Goal: Transaction & Acquisition: Book appointment/travel/reservation

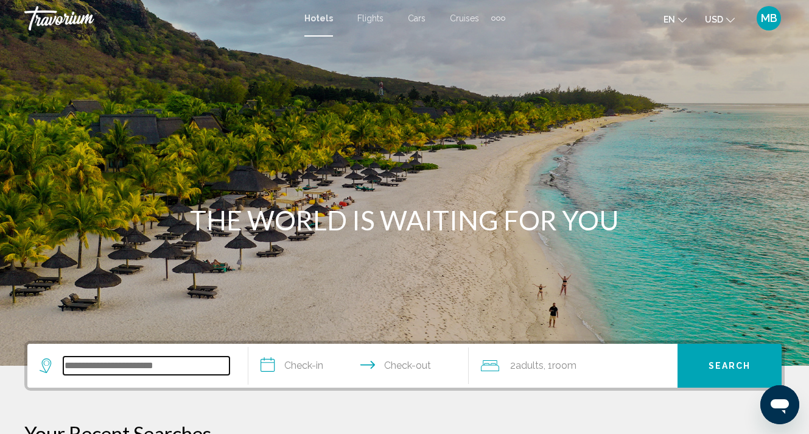
click at [119, 373] on input "Search widget" at bounding box center [146, 365] width 166 height 18
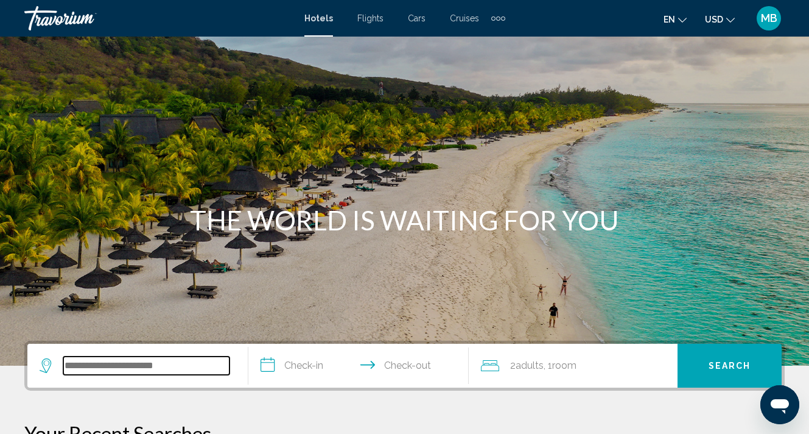
scroll to position [301, 0]
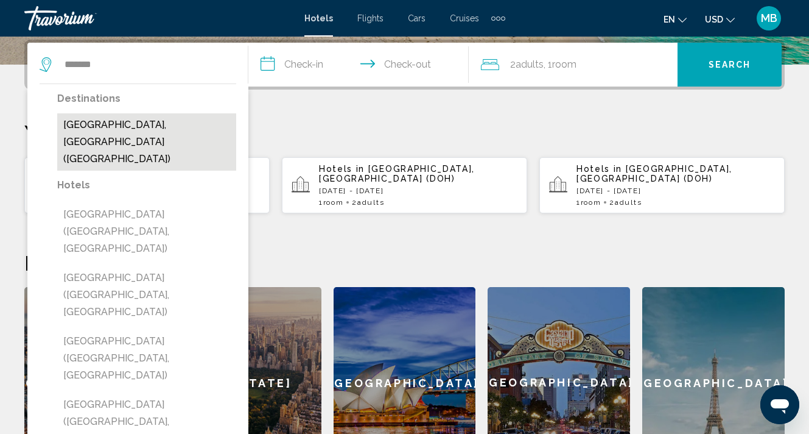
click at [126, 121] on button "[GEOGRAPHIC_DATA], [GEOGRAPHIC_DATA] ([GEOGRAPHIC_DATA])" at bounding box center [146, 141] width 179 height 57
type input "**********"
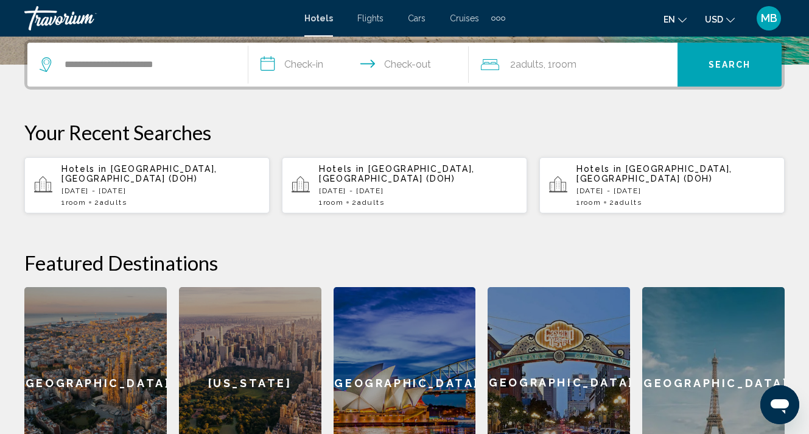
click at [303, 70] on input "**********" at bounding box center [361, 67] width 226 height 48
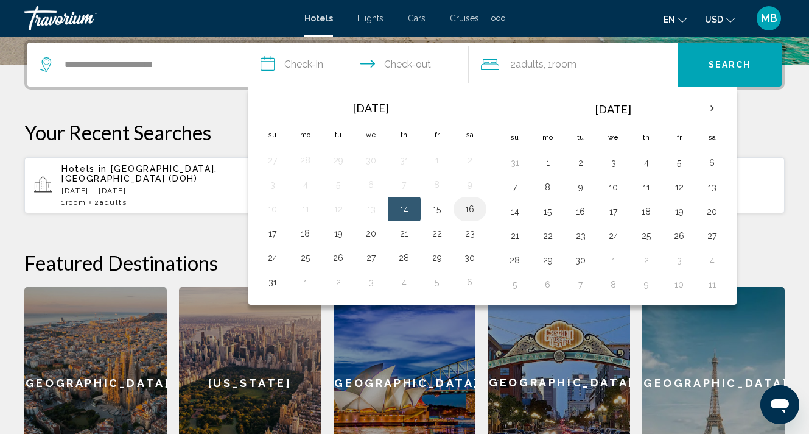
click at [468, 208] on button "16" at bounding box center [469, 208] width 19 height 17
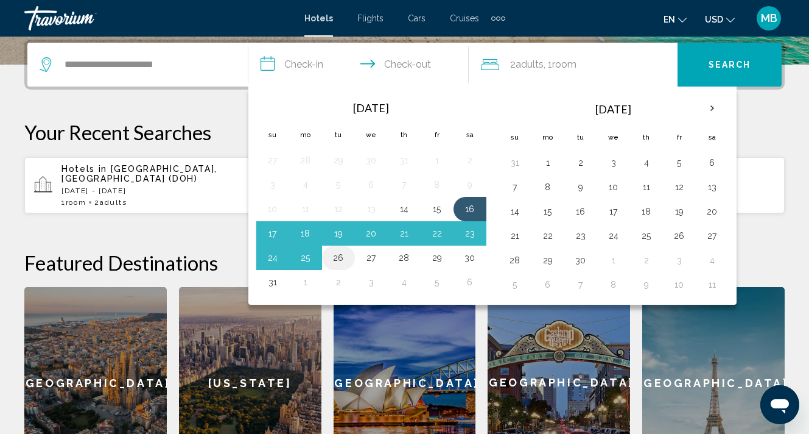
click at [340, 258] on button "26" at bounding box center [338, 257] width 19 height 17
type input "**********"
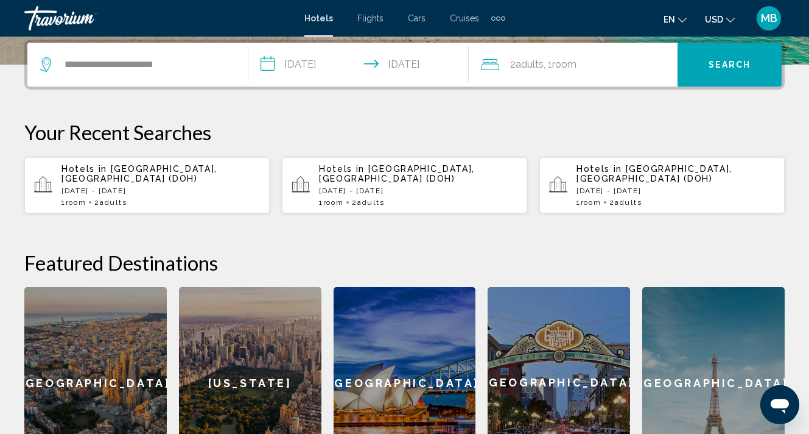
click at [735, 66] on span "Search" at bounding box center [730, 65] width 43 height 10
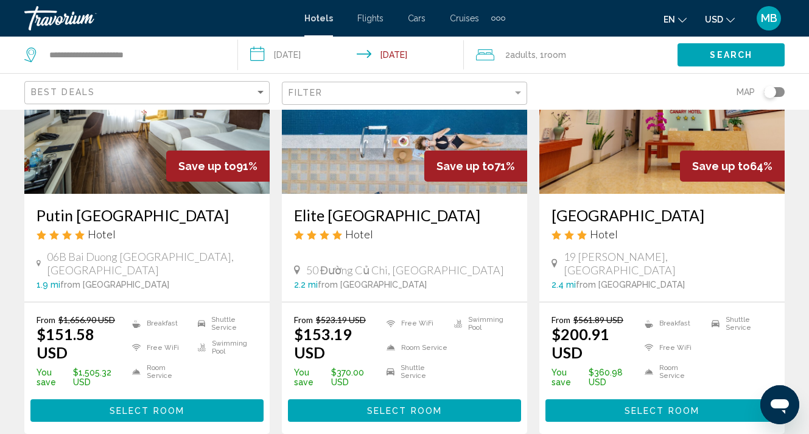
scroll to position [163, 0]
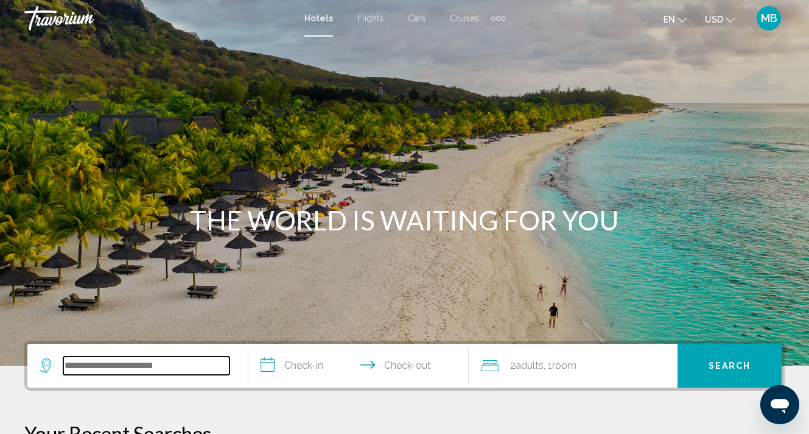
click at [154, 365] on input "Search widget" at bounding box center [146, 365] width 166 height 18
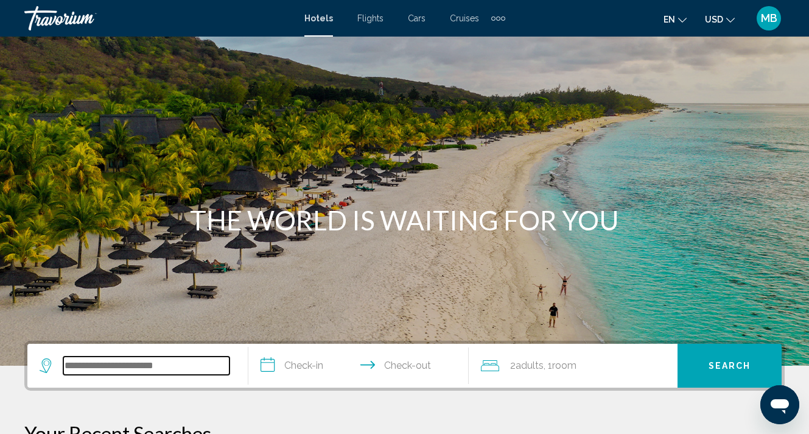
scroll to position [301, 0]
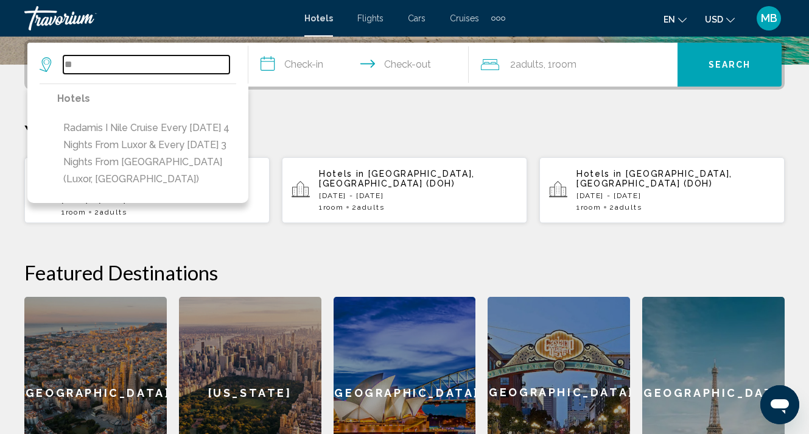
type input "*"
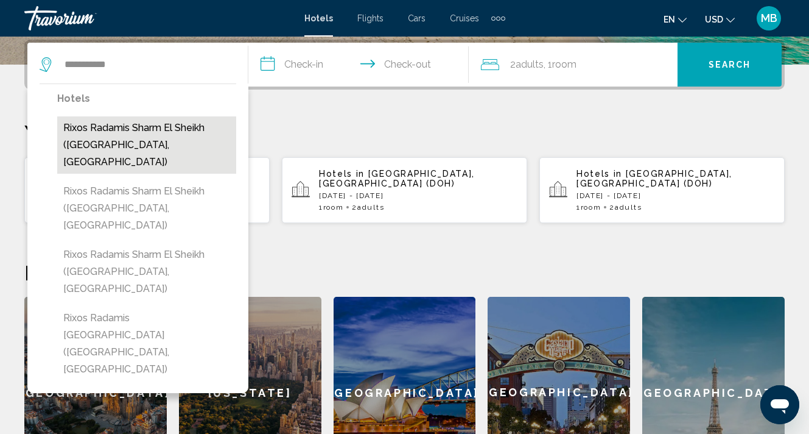
drag, startPoint x: 116, startPoint y: 86, endPoint x: 115, endPoint y: 127, distance: 41.4
click at [115, 127] on button "Rixos Radamis Sharm El Sheikh ([GEOGRAPHIC_DATA], [GEOGRAPHIC_DATA])" at bounding box center [146, 144] width 179 height 57
type input "**********"
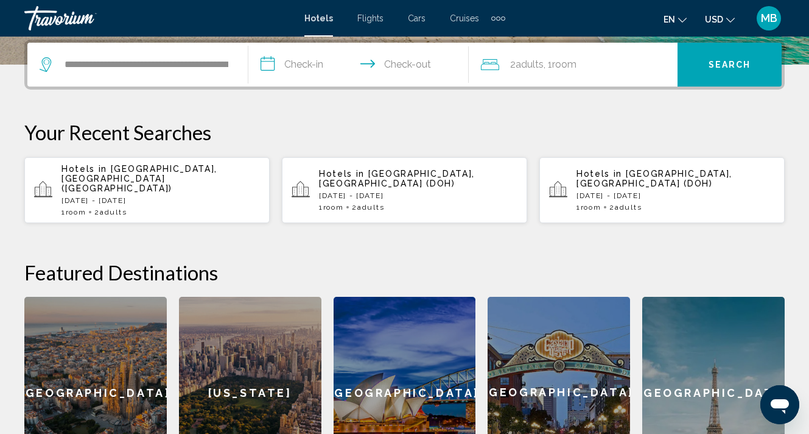
click at [305, 62] on input "**********" at bounding box center [361, 67] width 226 height 48
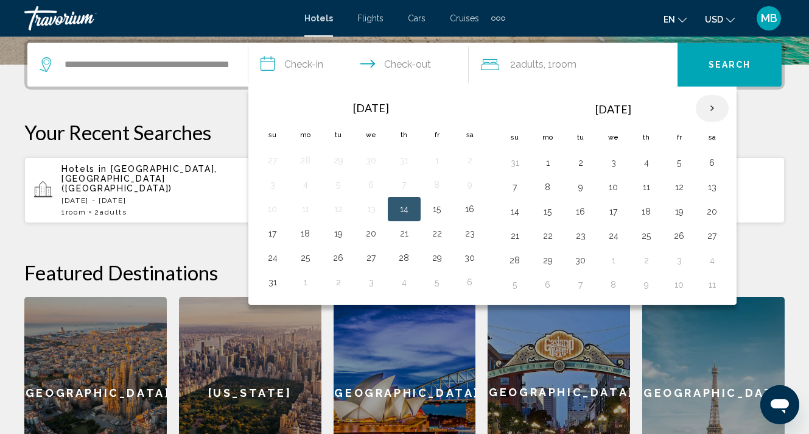
click at [716, 104] on th "Next month" at bounding box center [712, 108] width 33 height 27
click at [649, 191] on button "9" at bounding box center [646, 186] width 19 height 17
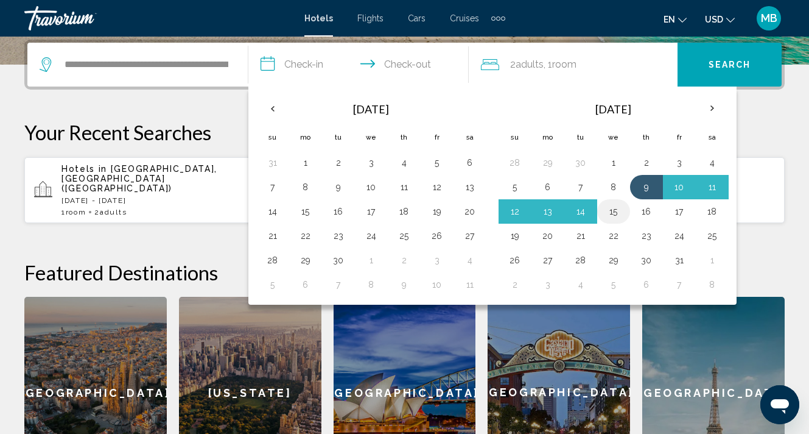
click at [618, 217] on button "15" at bounding box center [613, 211] width 19 height 17
type input "**********"
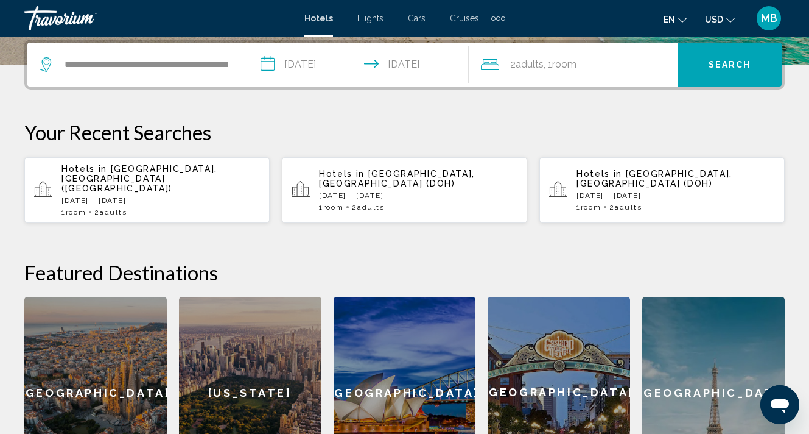
click at [727, 69] on span "Search" at bounding box center [730, 65] width 43 height 10
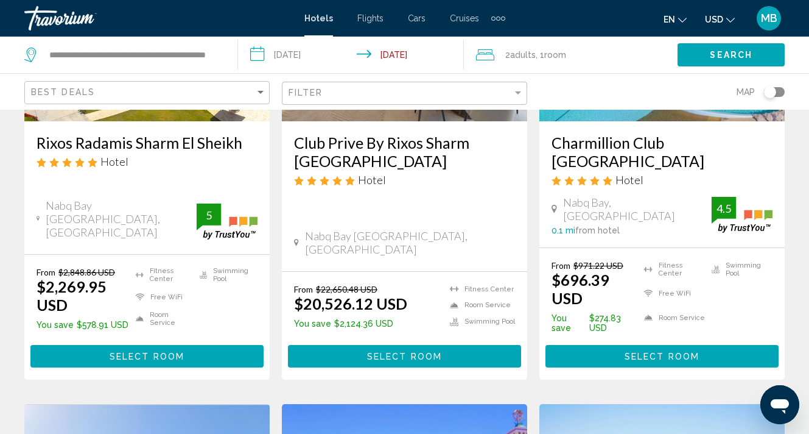
scroll to position [227, 0]
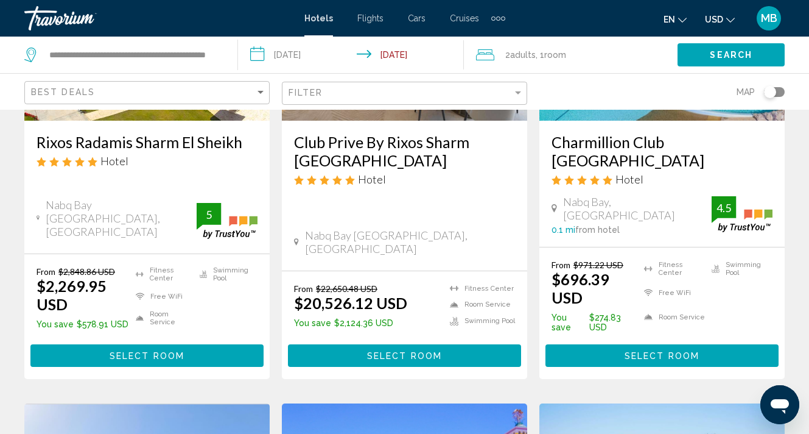
click at [287, 55] on input "**********" at bounding box center [353, 57] width 231 height 40
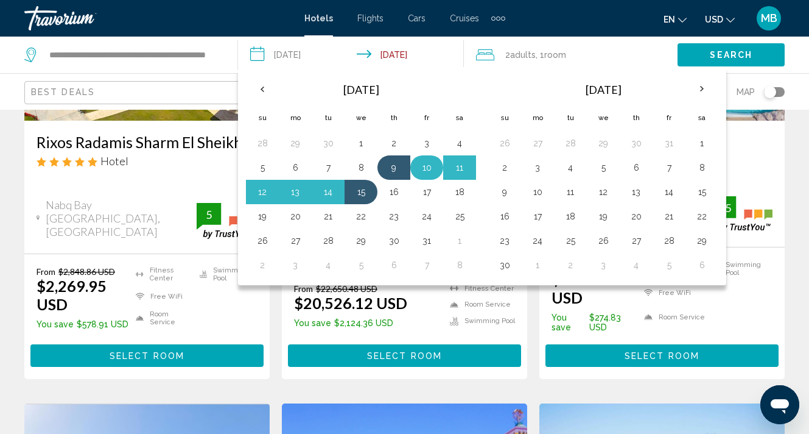
click at [432, 174] on button "10" at bounding box center [426, 167] width 19 height 17
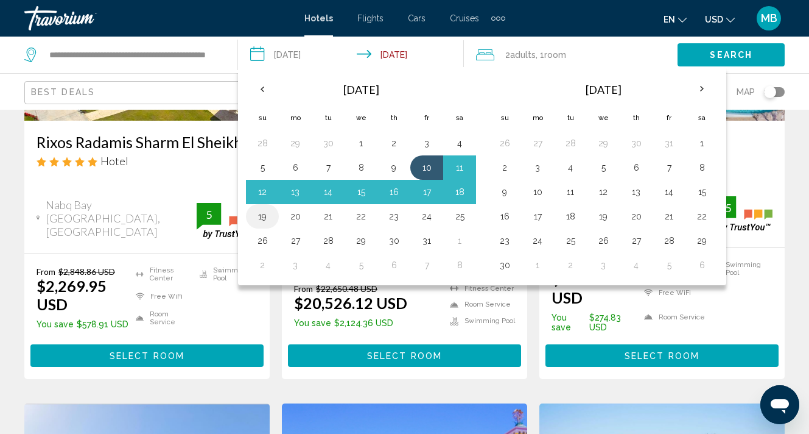
click at [262, 218] on button "19" at bounding box center [262, 216] width 19 height 17
type input "**********"
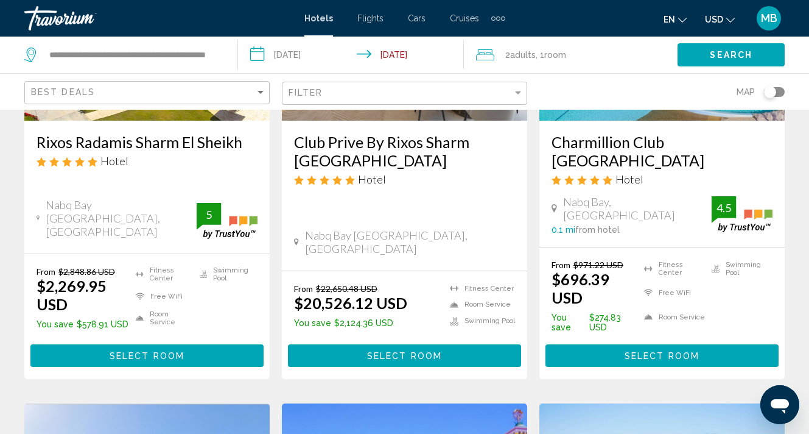
click at [717, 54] on span "Search" at bounding box center [731, 56] width 43 height 10
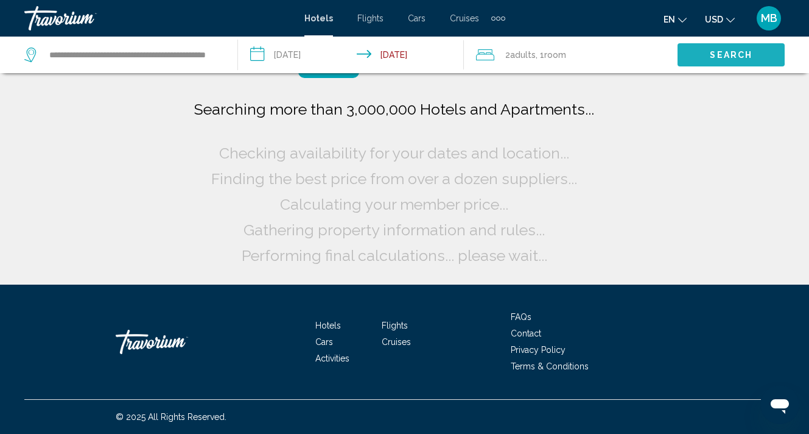
scroll to position [0, 0]
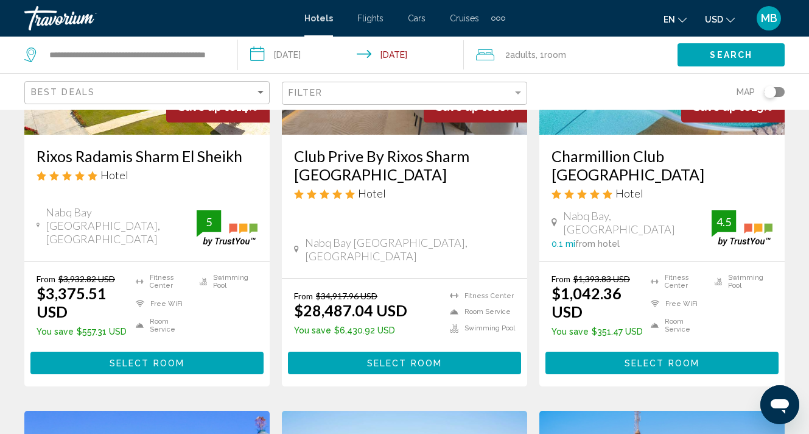
scroll to position [220, 0]
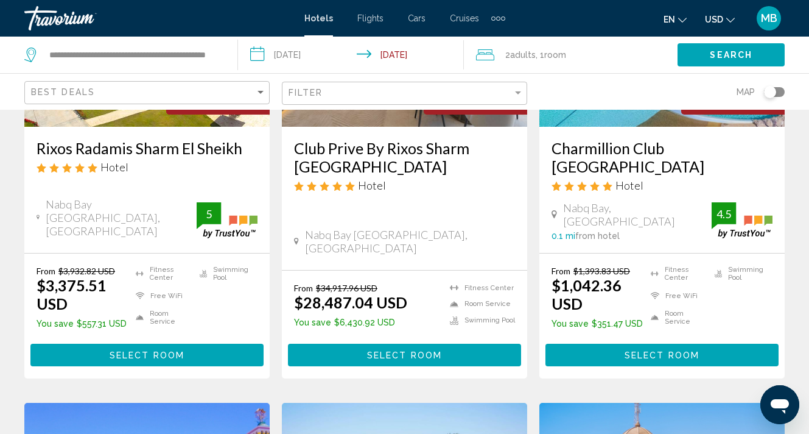
click at [146, 350] on span "Select Room" at bounding box center [147, 355] width 75 height 10
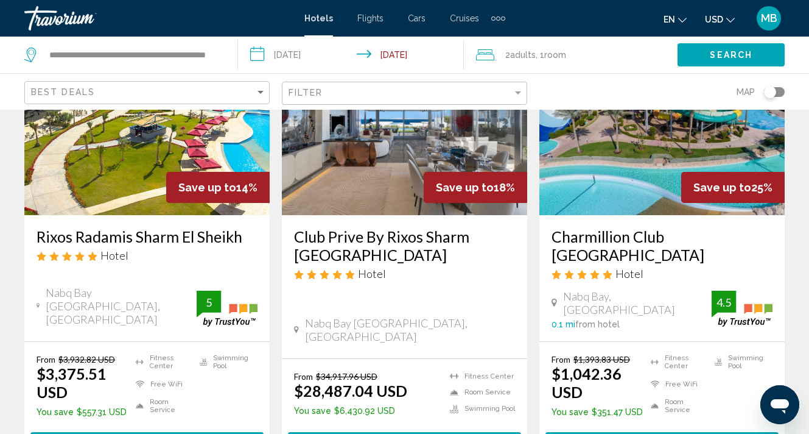
scroll to position [138, 0]
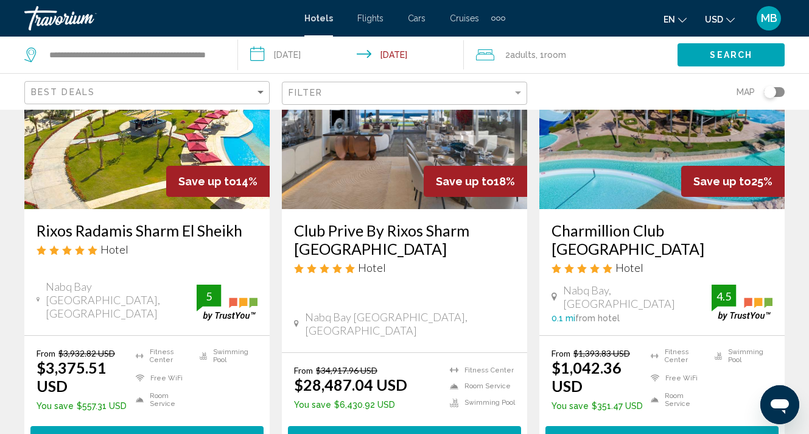
click at [134, 432] on span "Select Room" at bounding box center [147, 437] width 75 height 10
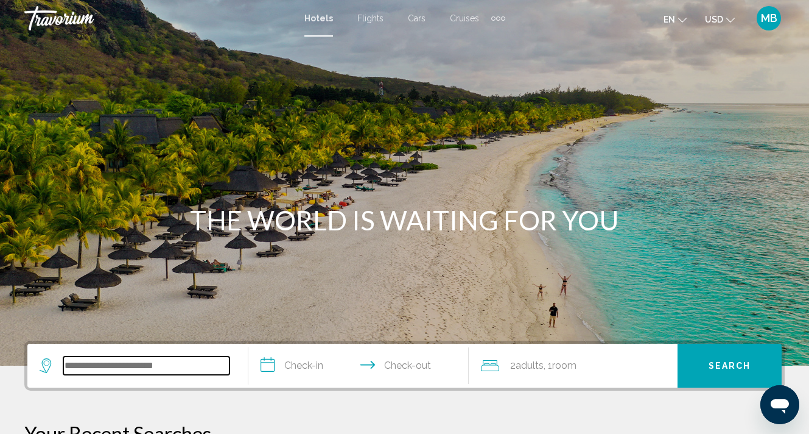
click at [139, 367] on input "Search widget" at bounding box center [146, 365] width 166 height 18
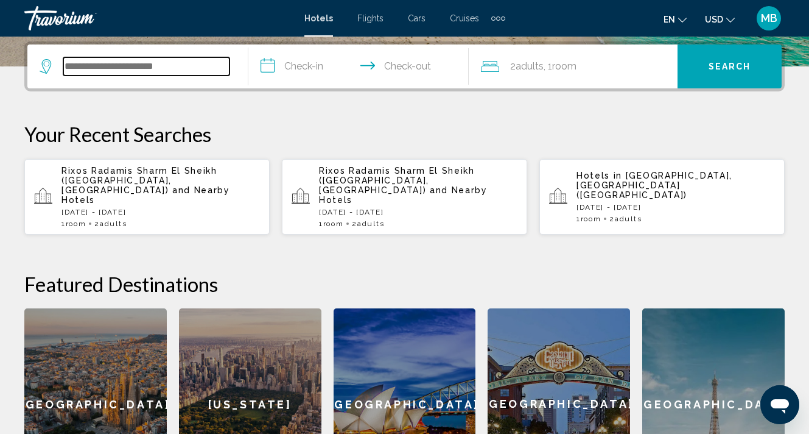
scroll to position [301, 0]
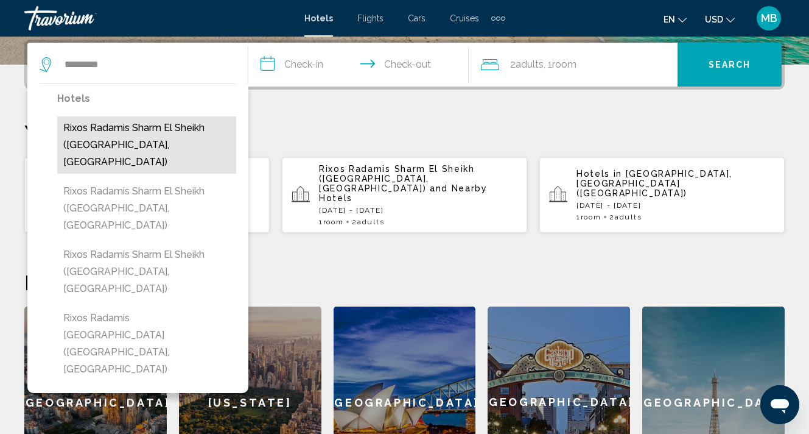
click at [116, 134] on button "Rixos Radamis Sharm El Sheikh ([GEOGRAPHIC_DATA], [GEOGRAPHIC_DATA])" at bounding box center [146, 144] width 179 height 57
type input "**********"
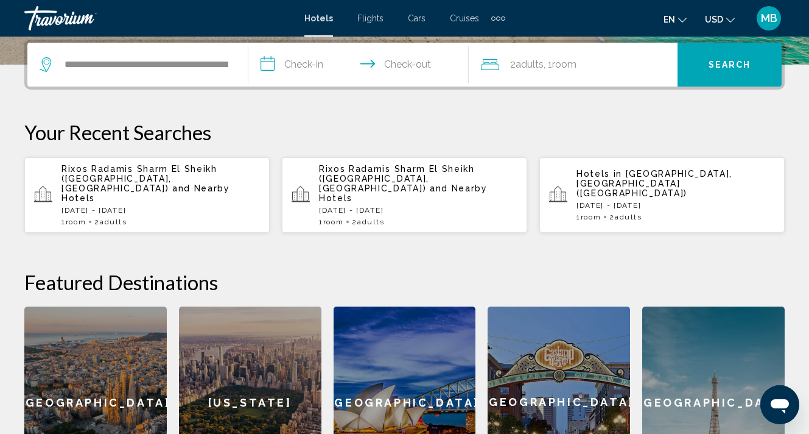
click at [303, 63] on input "**********" at bounding box center [361, 67] width 226 height 48
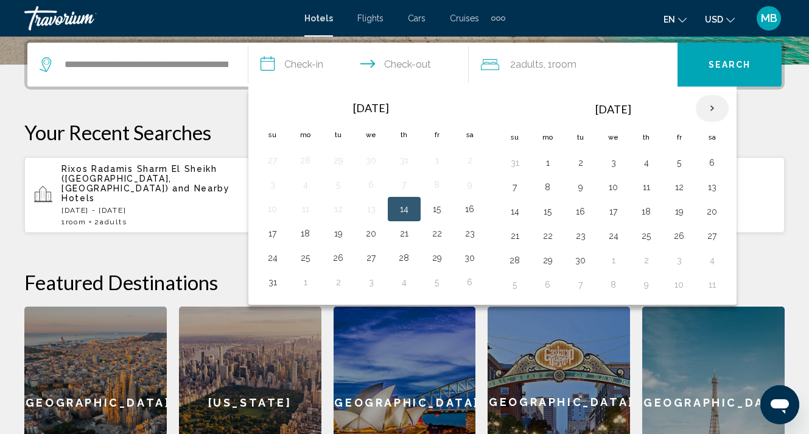
click at [713, 110] on th "Next month" at bounding box center [712, 108] width 33 height 27
click at [407, 189] on button "9" at bounding box center [404, 186] width 19 height 17
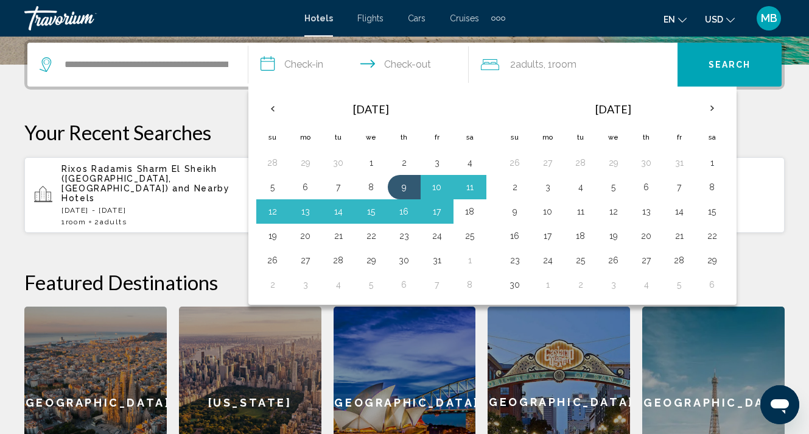
click at [473, 215] on button "18" at bounding box center [469, 211] width 19 height 17
type input "**********"
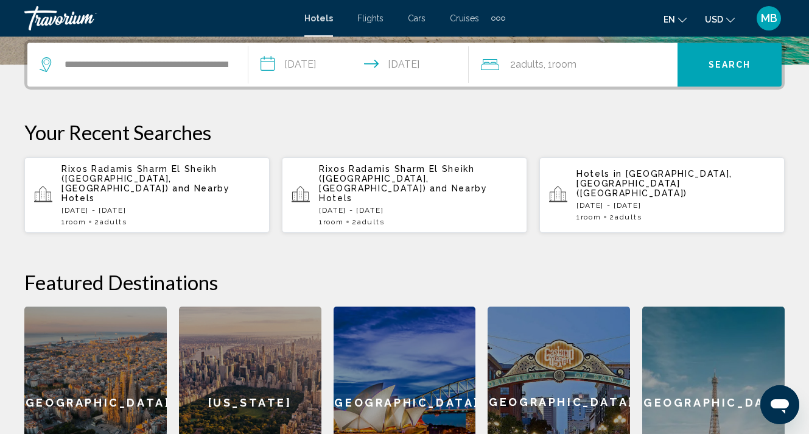
click at [743, 72] on button "Search" at bounding box center [730, 65] width 104 height 44
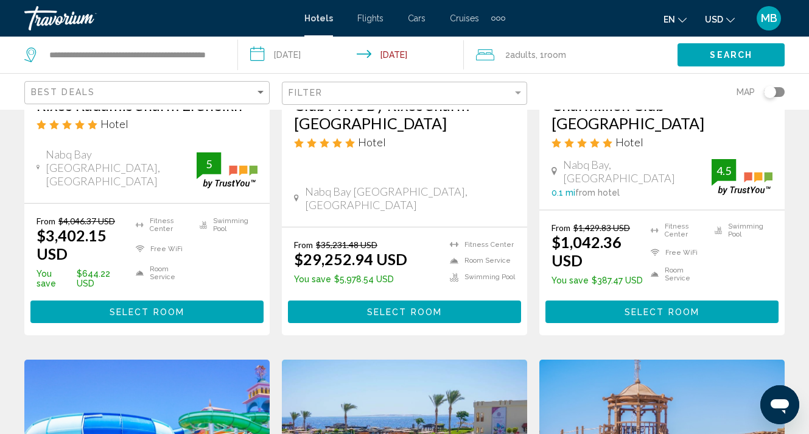
scroll to position [278, 0]
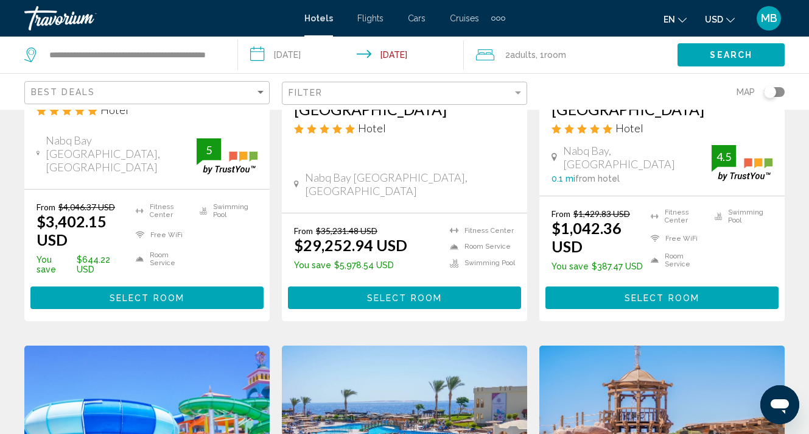
click at [179, 293] on span "Select Room" at bounding box center [147, 298] width 75 height 10
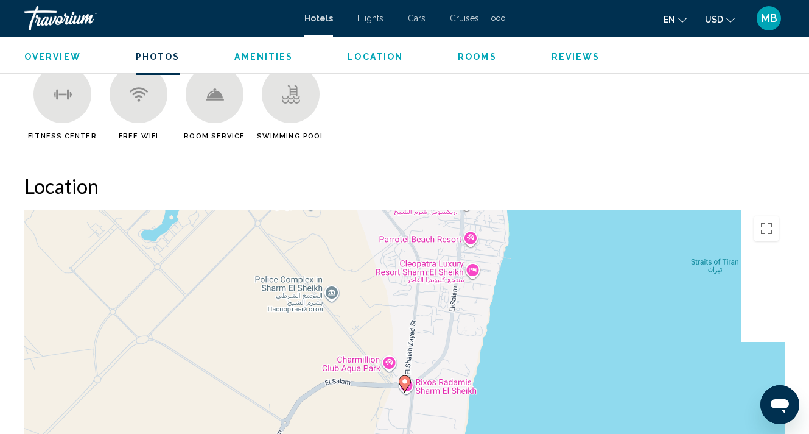
scroll to position [1141, 0]
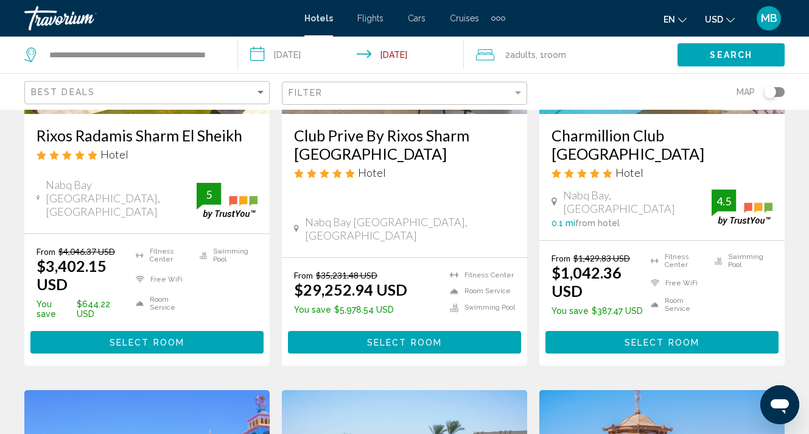
scroll to position [236, 0]
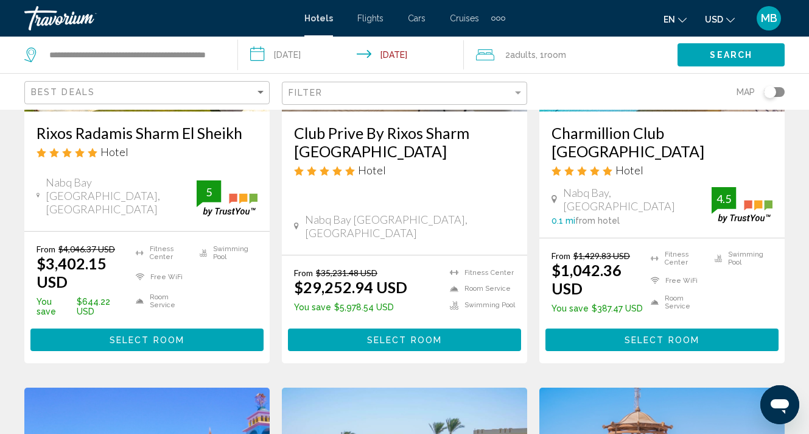
click at [154, 335] on span "Select Room" at bounding box center [147, 340] width 75 height 10
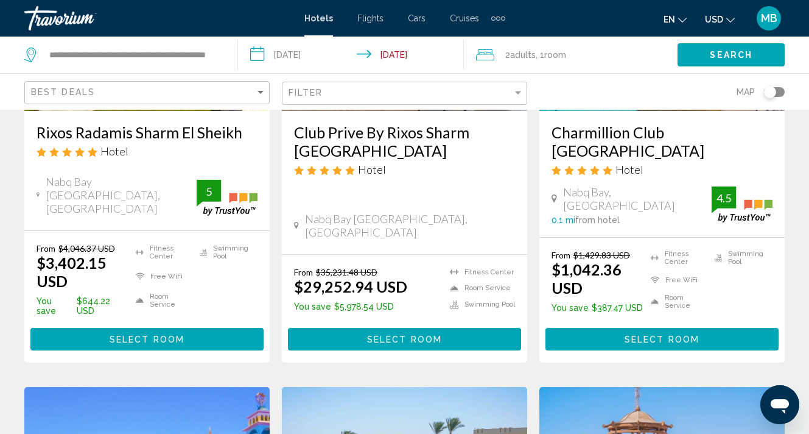
scroll to position [319, 0]
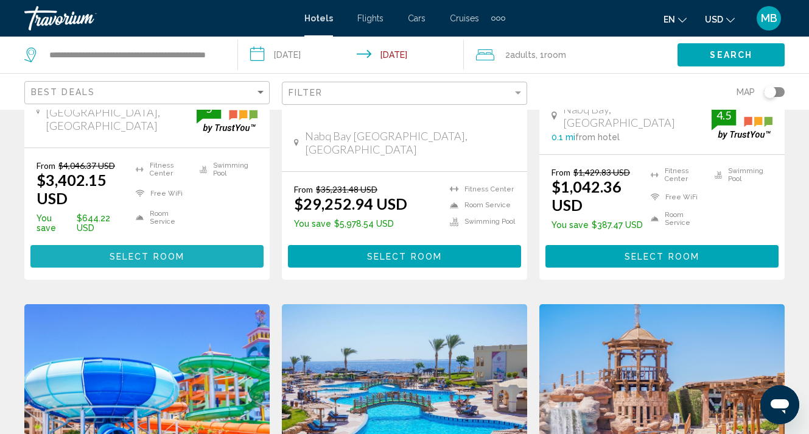
click at [207, 245] on button "Select Room" at bounding box center [146, 256] width 233 height 23
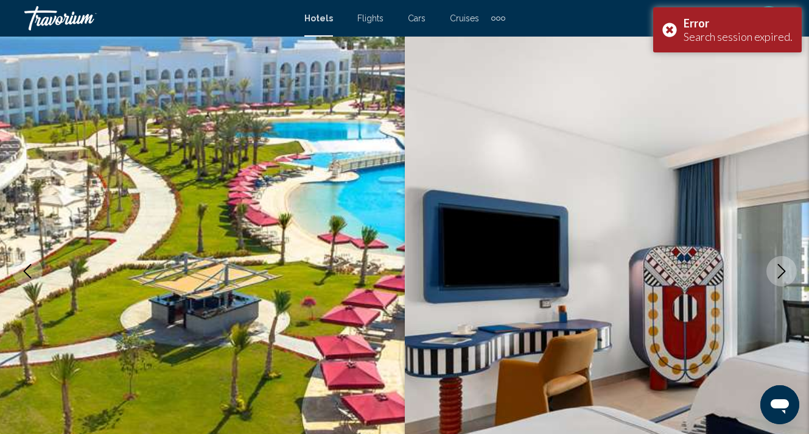
scroll to position [79, 0]
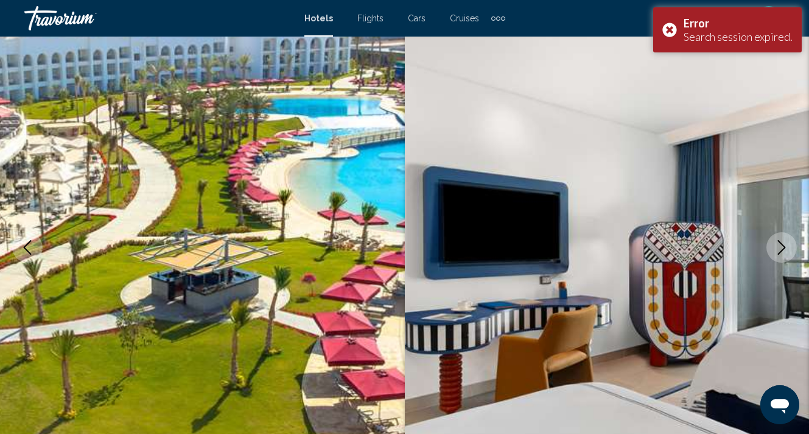
click at [784, 248] on icon "Next image" at bounding box center [782, 247] width 8 height 15
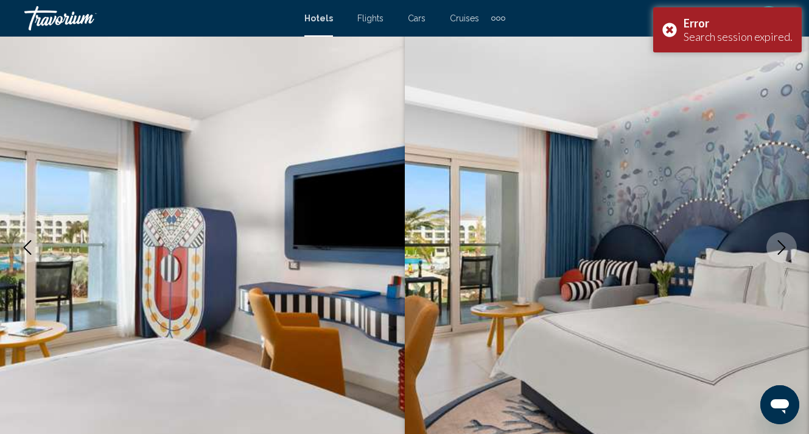
click at [784, 248] on icon "Next image" at bounding box center [782, 247] width 8 height 15
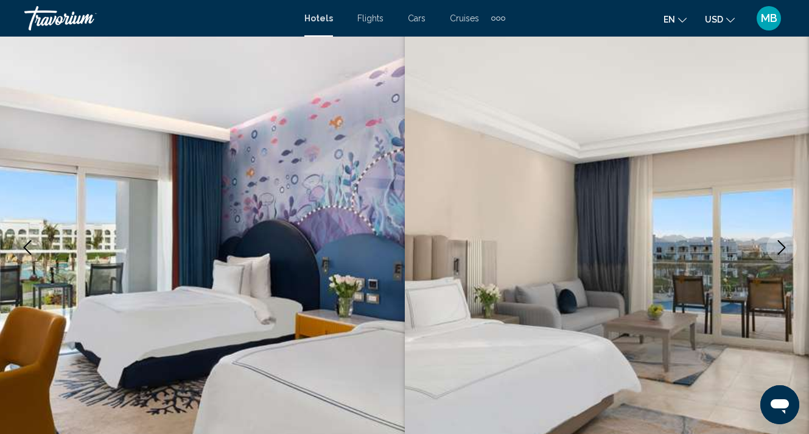
click at [784, 248] on icon "Next image" at bounding box center [782, 247] width 8 height 15
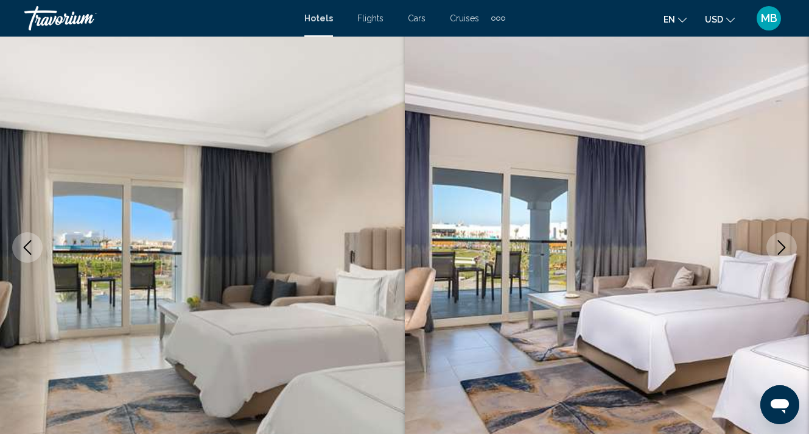
click at [784, 248] on icon "Next image" at bounding box center [782, 247] width 8 height 15
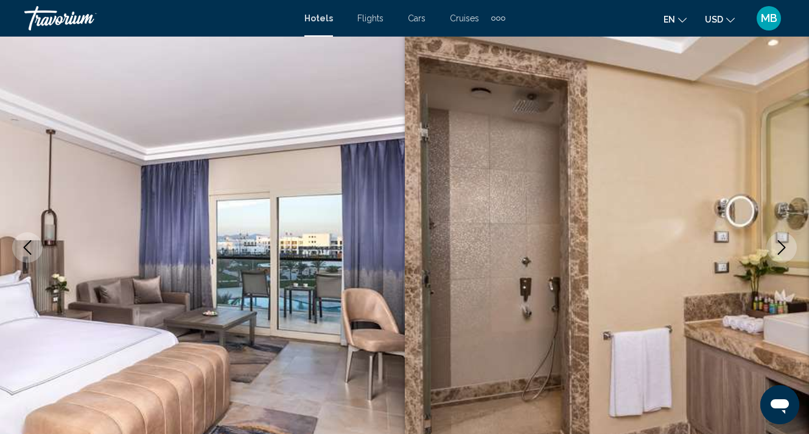
click at [784, 248] on icon "Next image" at bounding box center [782, 247] width 8 height 15
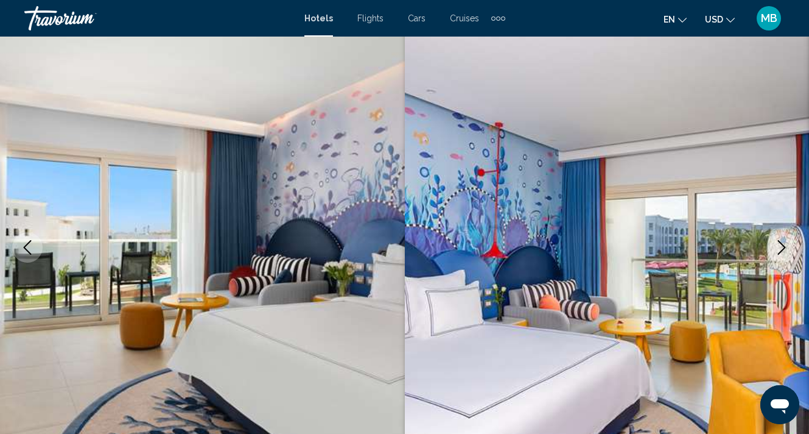
click at [784, 248] on icon "Next image" at bounding box center [782, 247] width 8 height 15
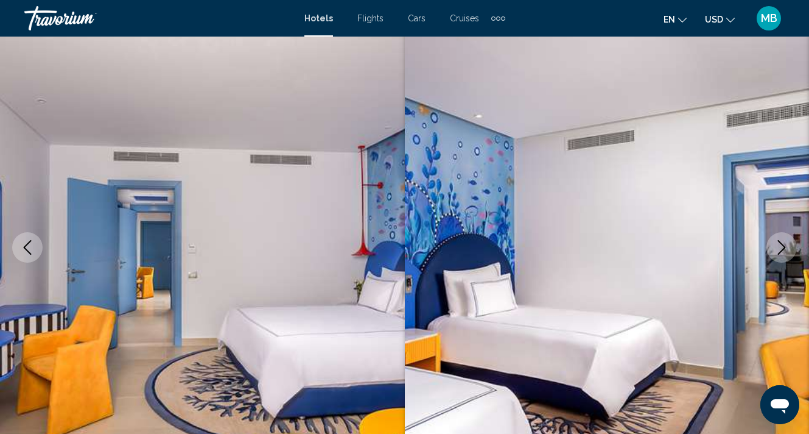
click at [784, 248] on icon "Next image" at bounding box center [782, 247] width 8 height 15
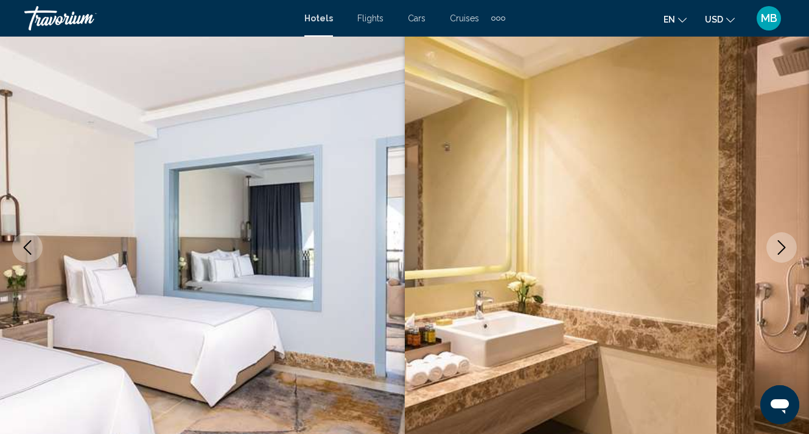
click at [784, 248] on icon "Next image" at bounding box center [782, 247] width 8 height 15
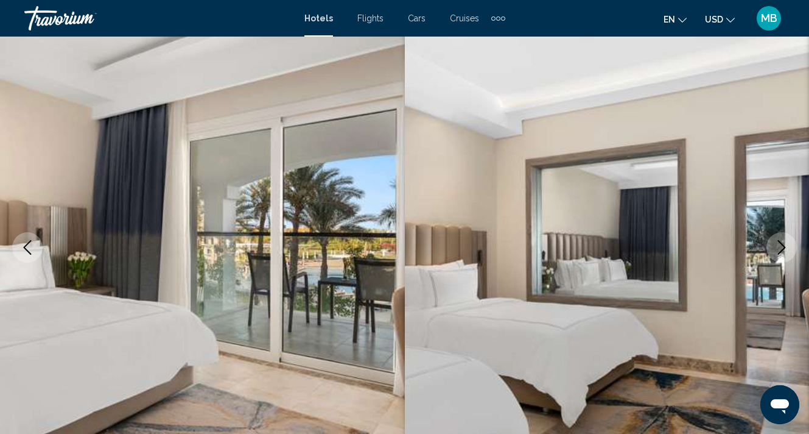
click at [784, 248] on icon "Next image" at bounding box center [782, 247] width 8 height 15
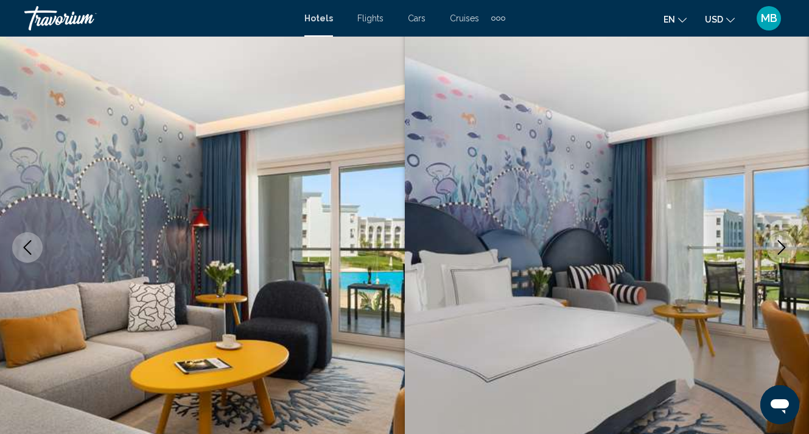
click at [784, 248] on icon "Next image" at bounding box center [782, 247] width 8 height 15
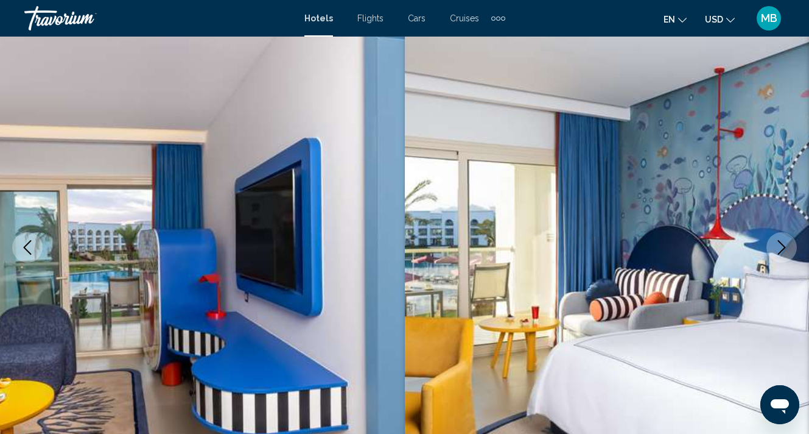
click at [784, 248] on icon "Next image" at bounding box center [782, 247] width 8 height 15
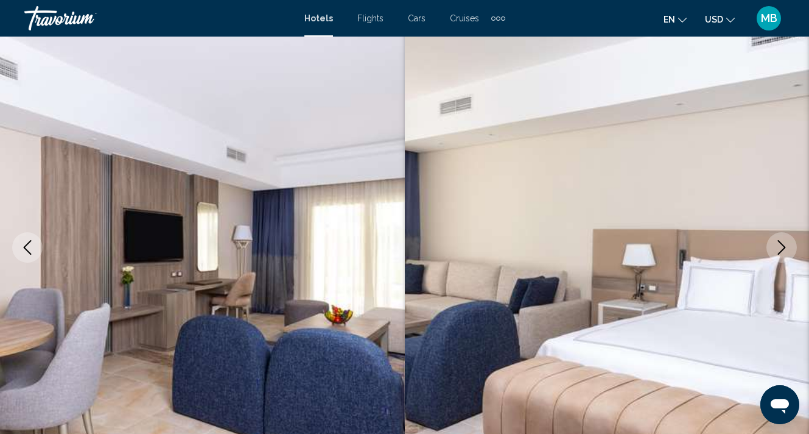
click at [784, 248] on icon "Next image" at bounding box center [782, 247] width 8 height 15
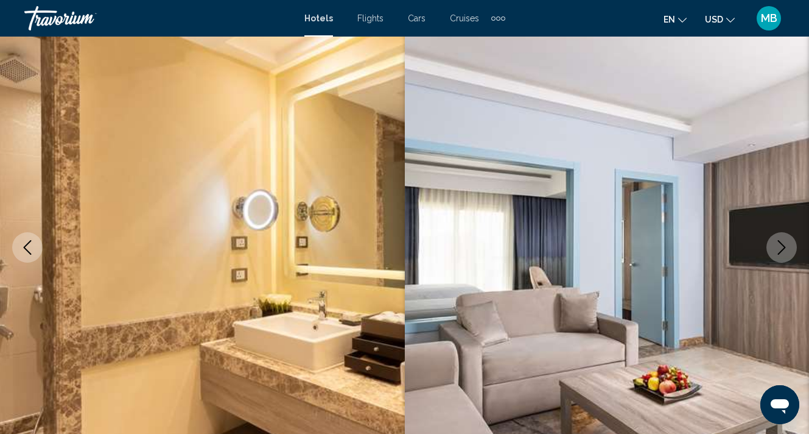
click at [784, 248] on icon "Next image" at bounding box center [782, 247] width 8 height 15
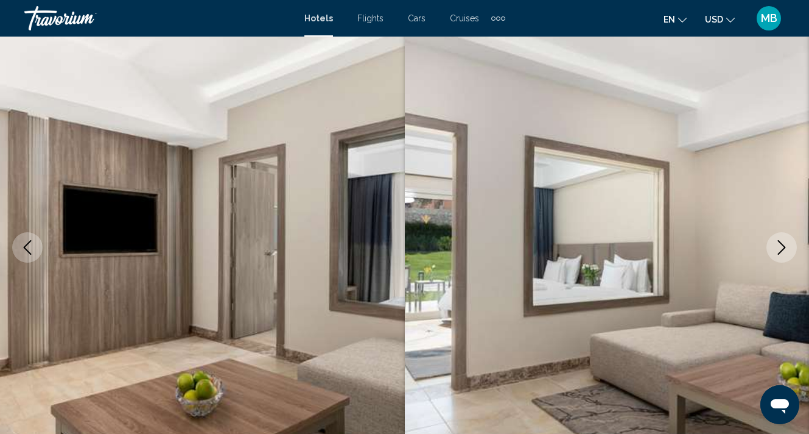
click at [784, 248] on icon "Next image" at bounding box center [782, 247] width 8 height 15
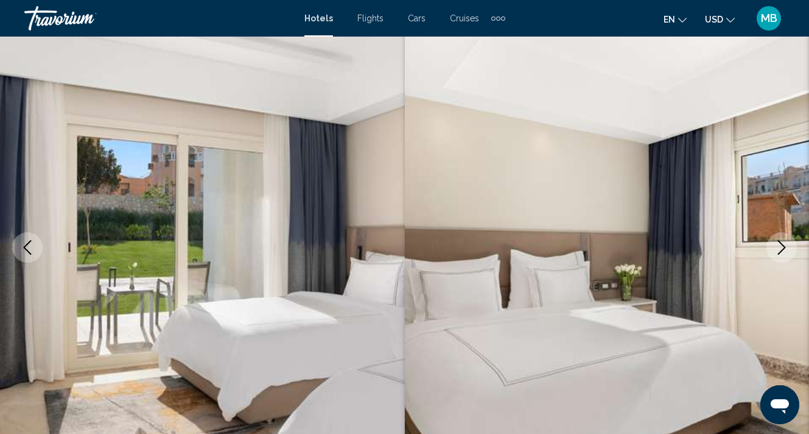
click at [784, 248] on icon "Next image" at bounding box center [782, 247] width 8 height 15
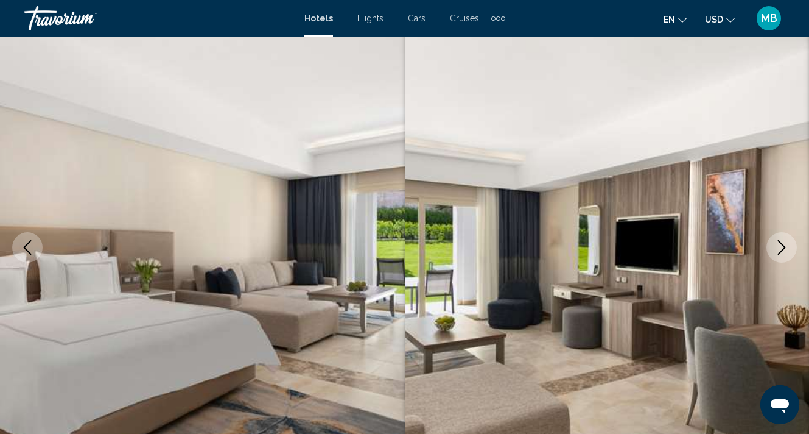
click at [784, 248] on icon "Next image" at bounding box center [782, 247] width 8 height 15
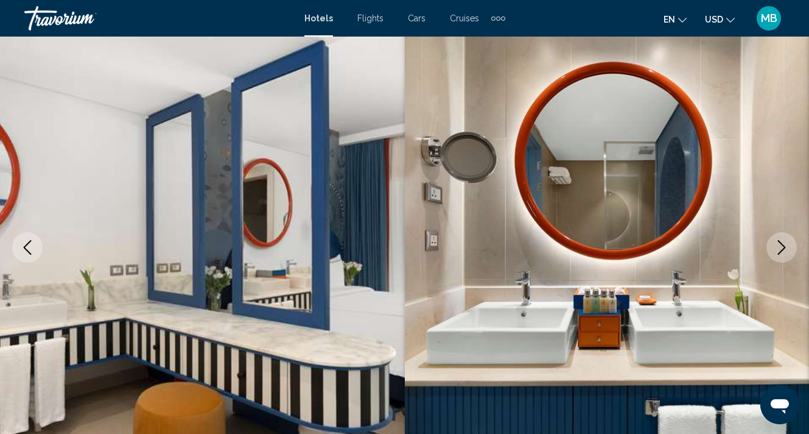
click at [784, 248] on icon "Next image" at bounding box center [782, 247] width 8 height 15
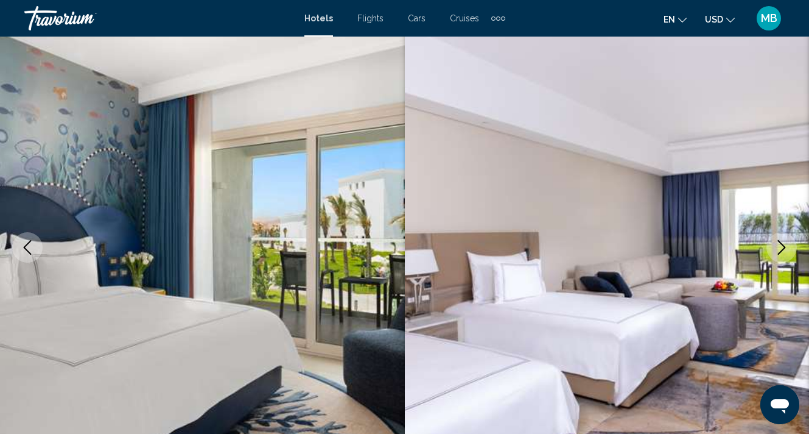
click at [784, 248] on icon "Next image" at bounding box center [782, 247] width 8 height 15
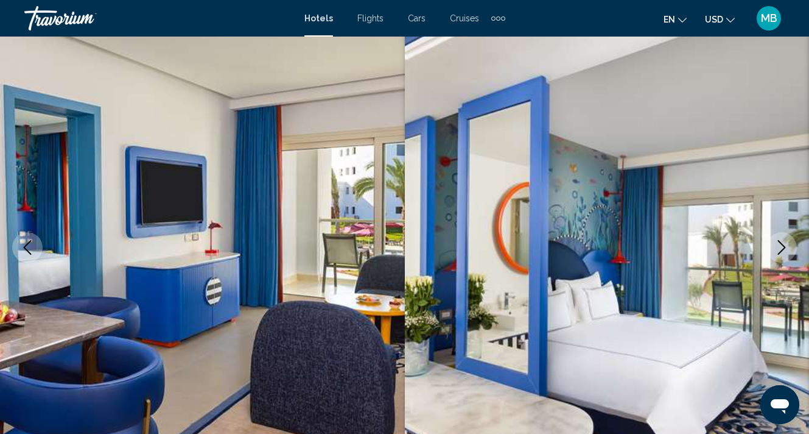
click at [784, 248] on icon "Next image" at bounding box center [782, 247] width 8 height 15
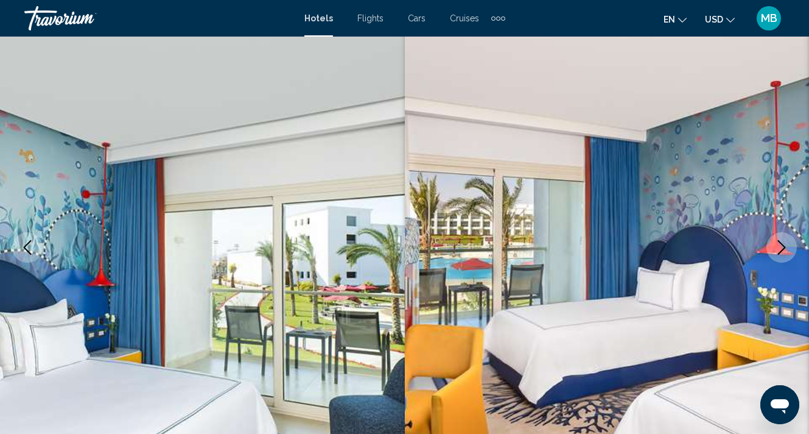
click at [784, 248] on icon "Next image" at bounding box center [782, 247] width 8 height 15
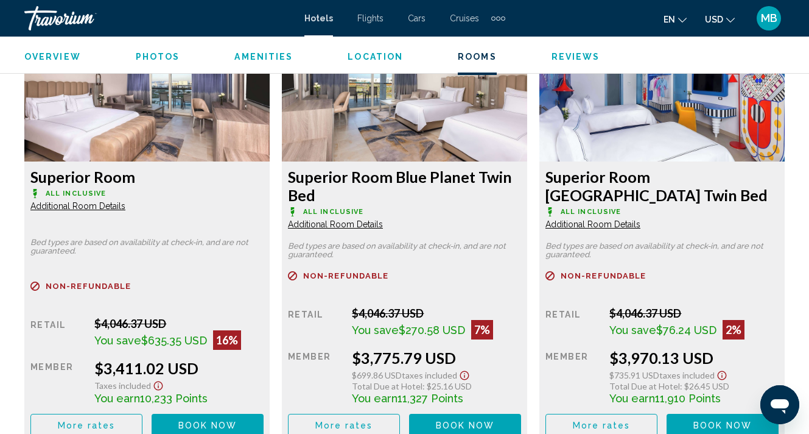
scroll to position [1896, 0]
